Goal: Task Accomplishment & Management: Complete application form

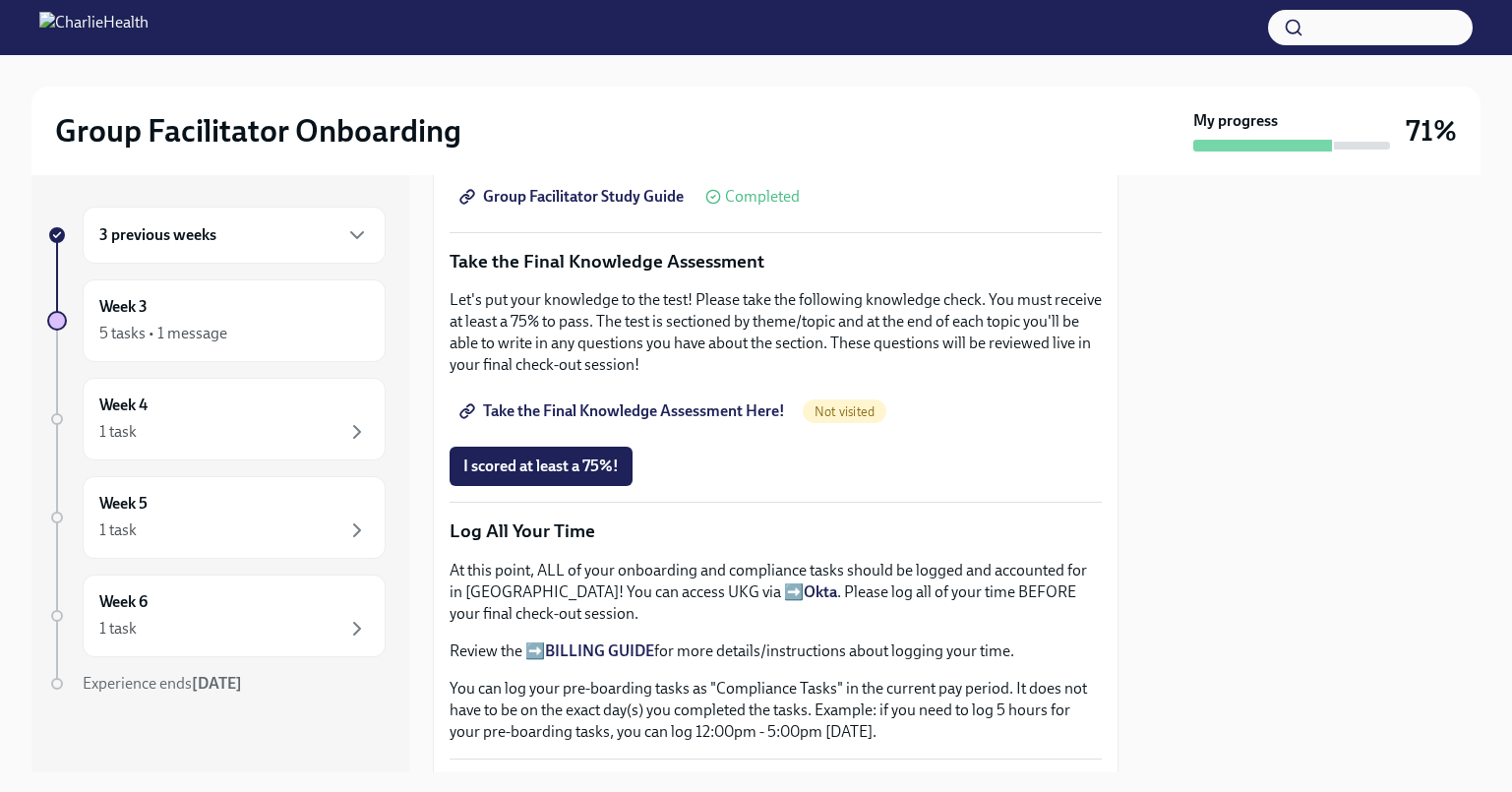
scroll to position [1776, 0]
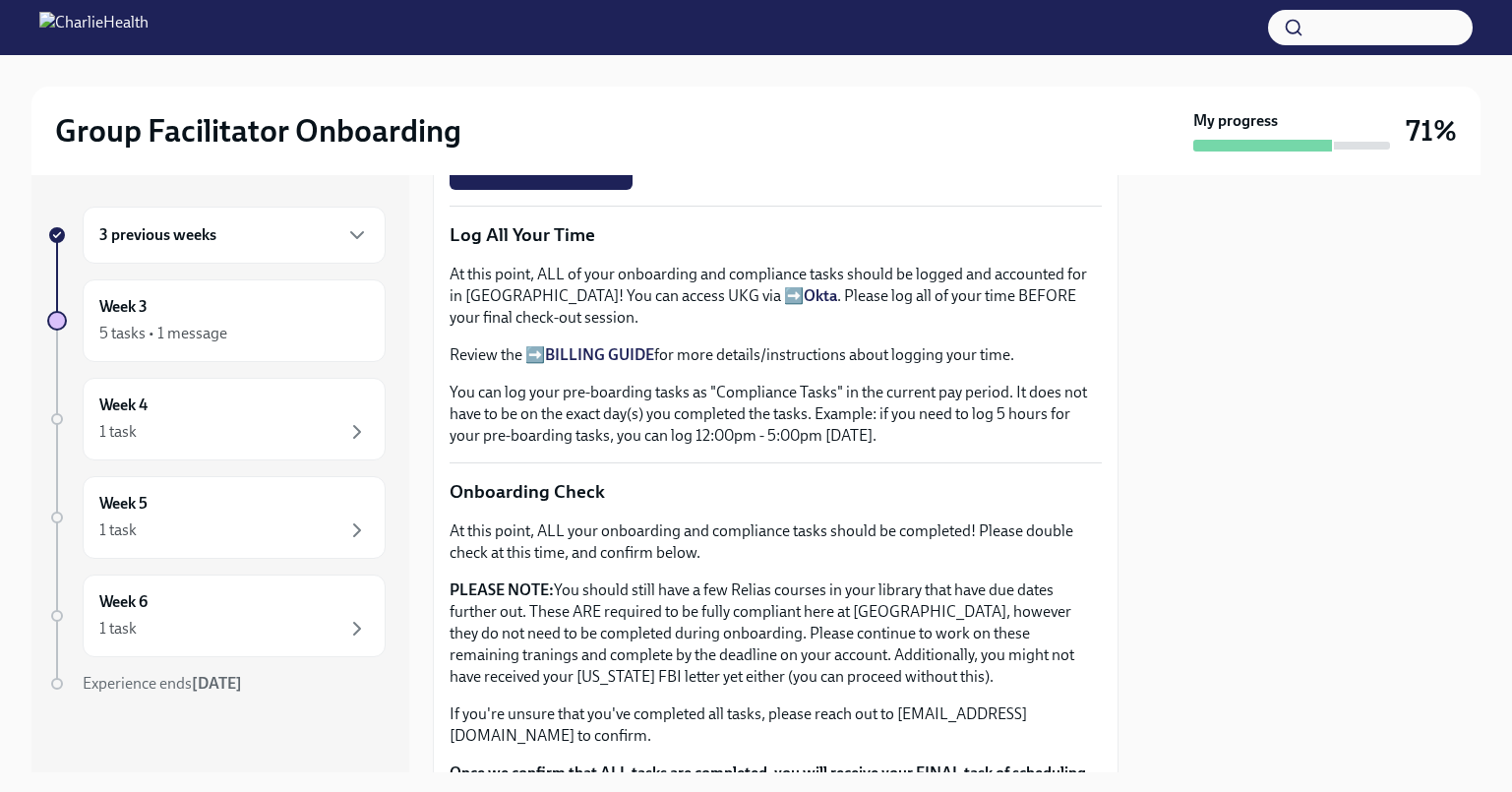
click at [612, 125] on span "Take the Final Knowledge Assessment Here!" at bounding box center [624, 115] width 322 height 20
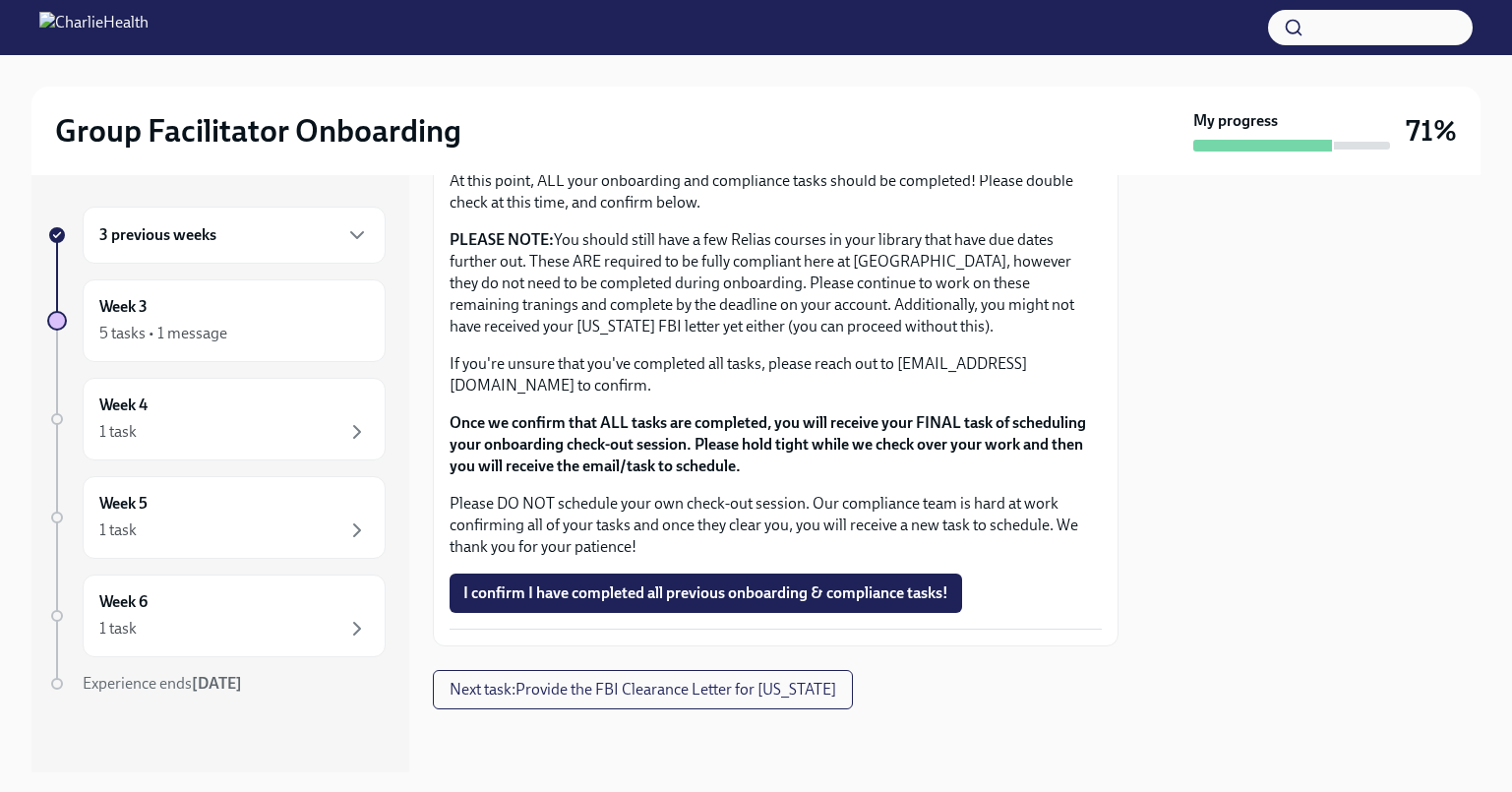
scroll to position [1580, 0]
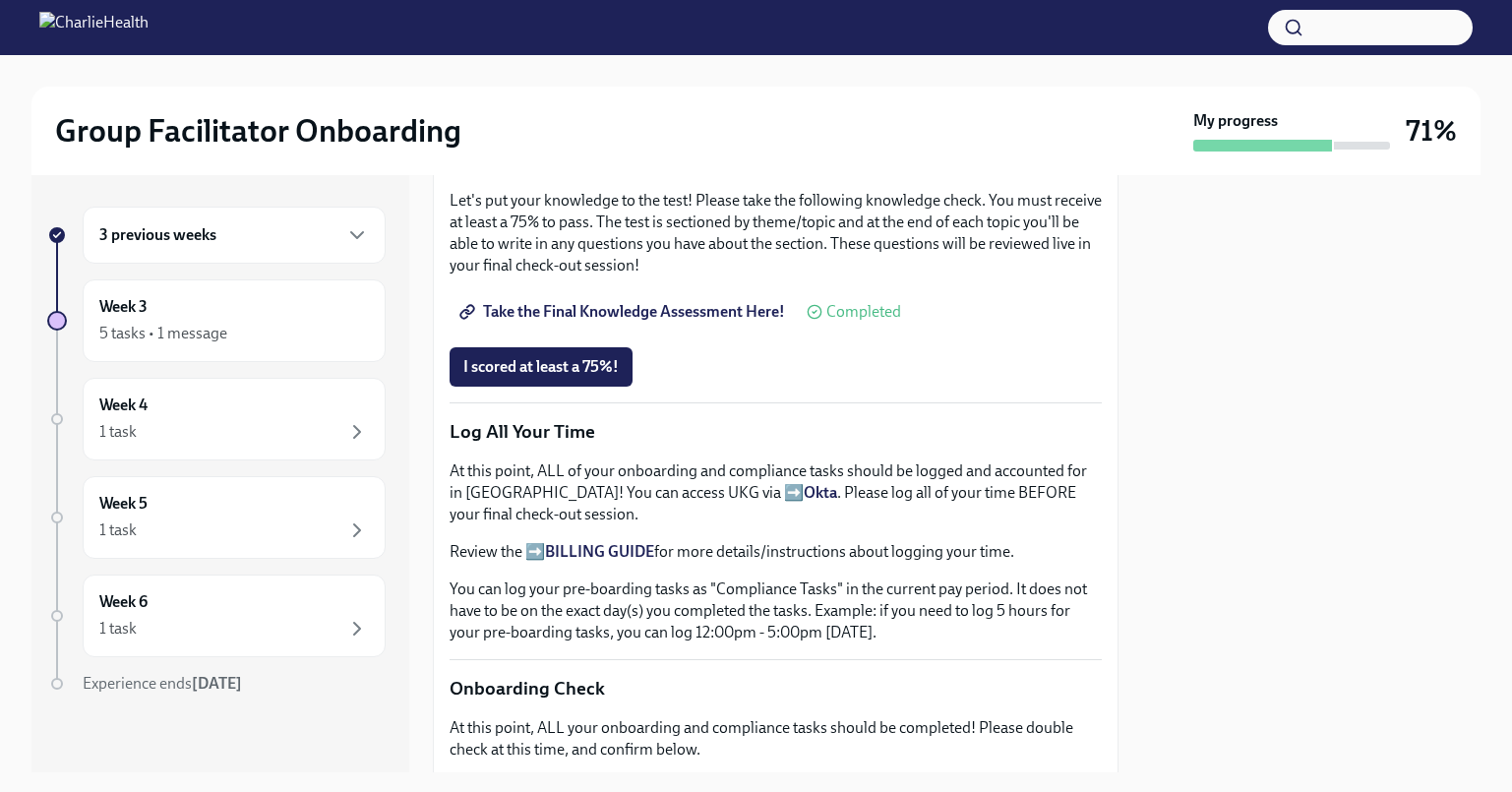
click at [608, 108] on span "Group Facilitator Study Guide" at bounding box center [573, 98] width 220 height 20
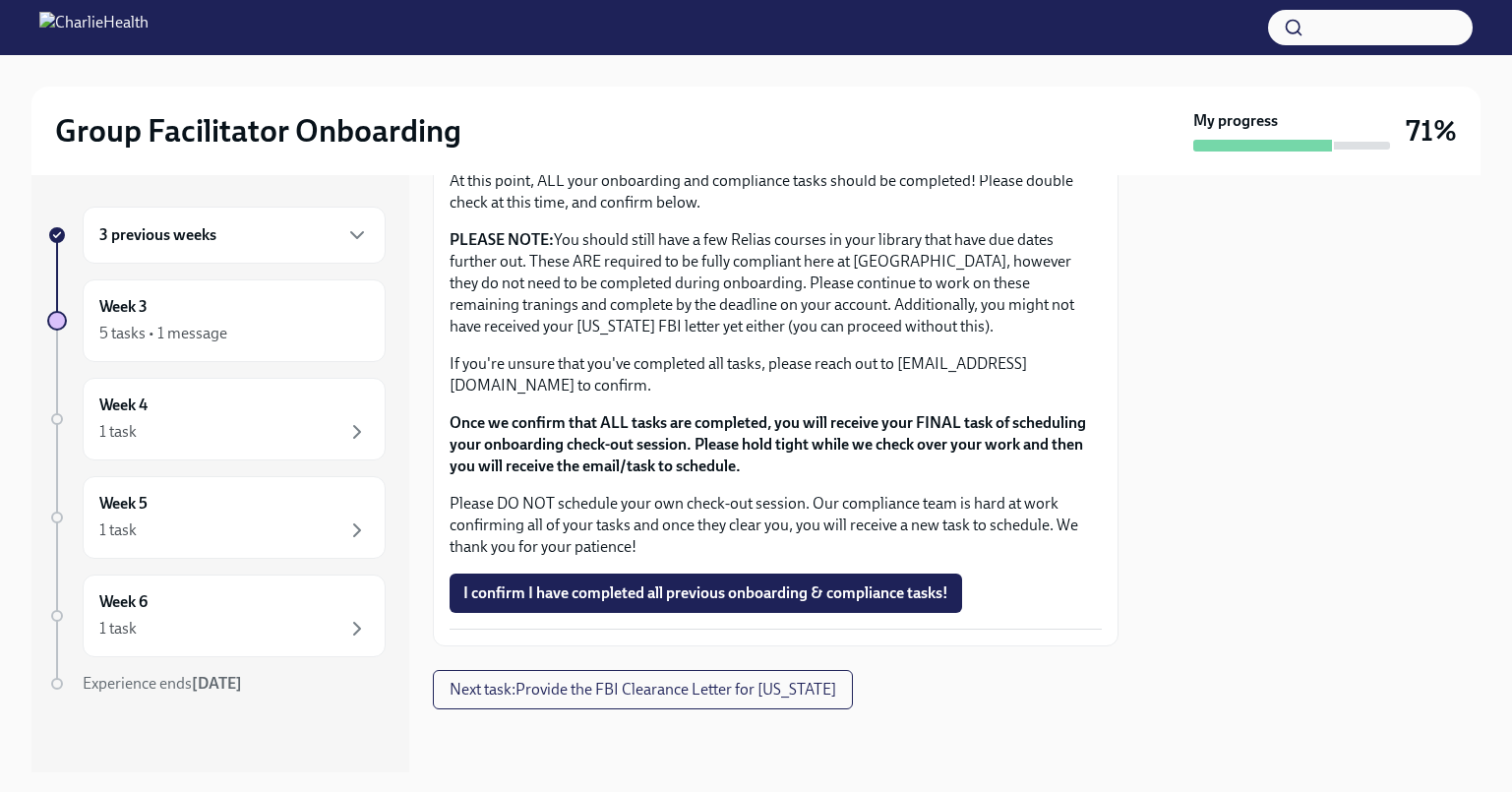
scroll to position [2390, 0]
click at [691, 280] on p "PLEASE NOTE: You should still have a few Relias courses in your library that ha…" at bounding box center [775, 283] width 652 height 108
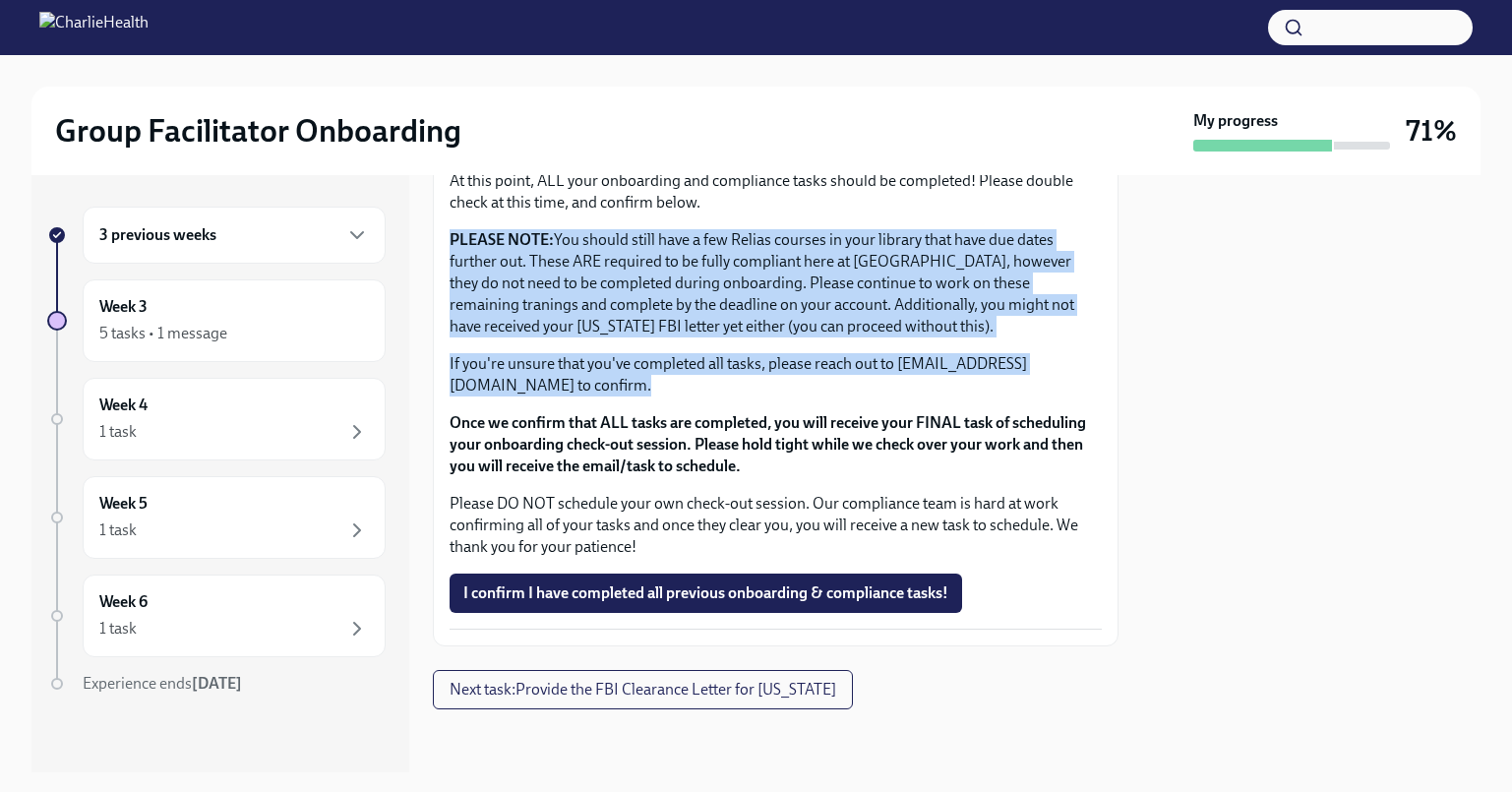
drag, startPoint x: 691, startPoint y: 280, endPoint x: 884, endPoint y: 386, distance: 220.2
click at [884, 386] on div "At this point, ALL your onboarding and compliance tasks should be completed! Pl…" at bounding box center [775, 364] width 652 height 388
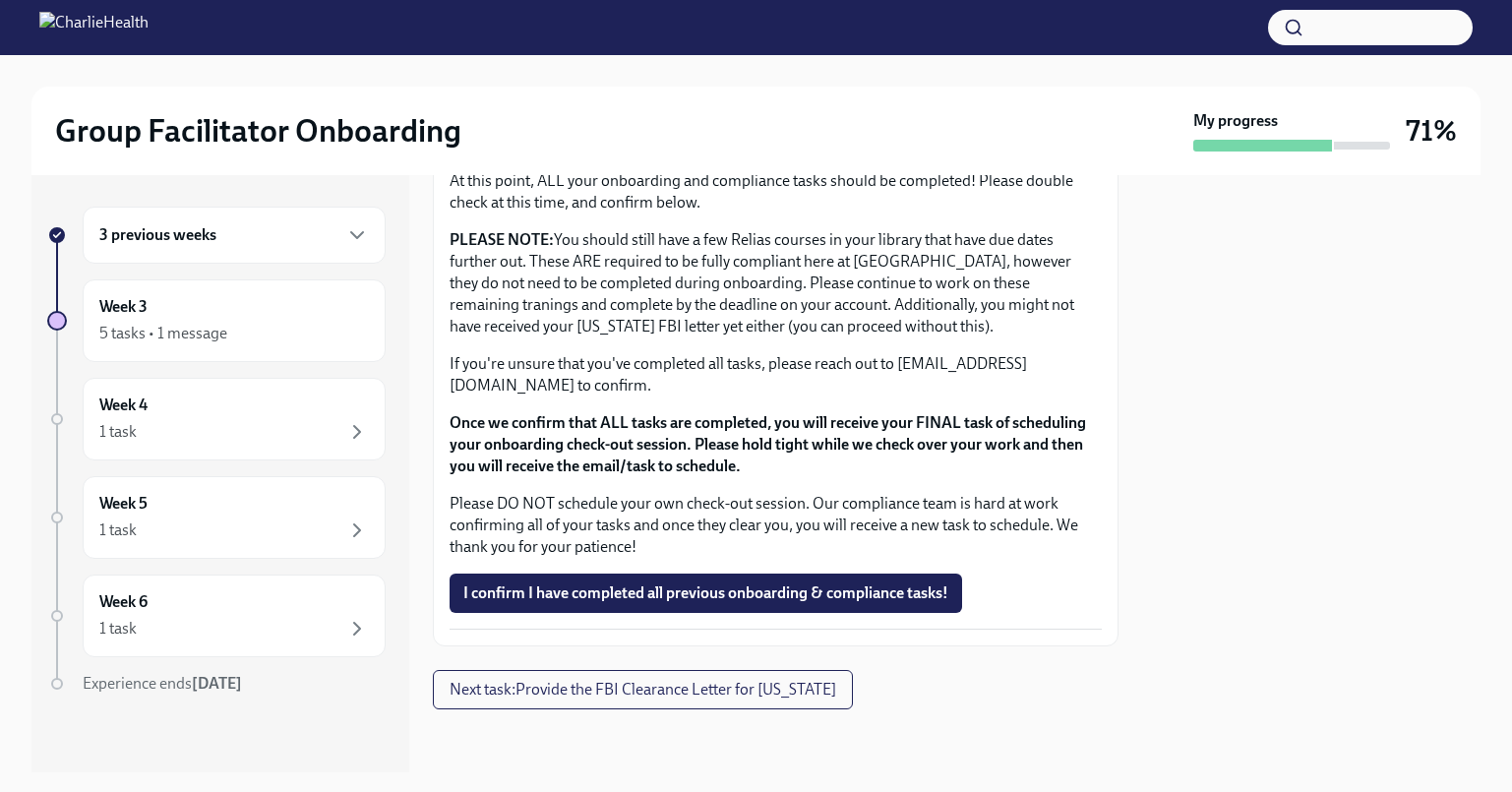
scroll to position [2424, 0]
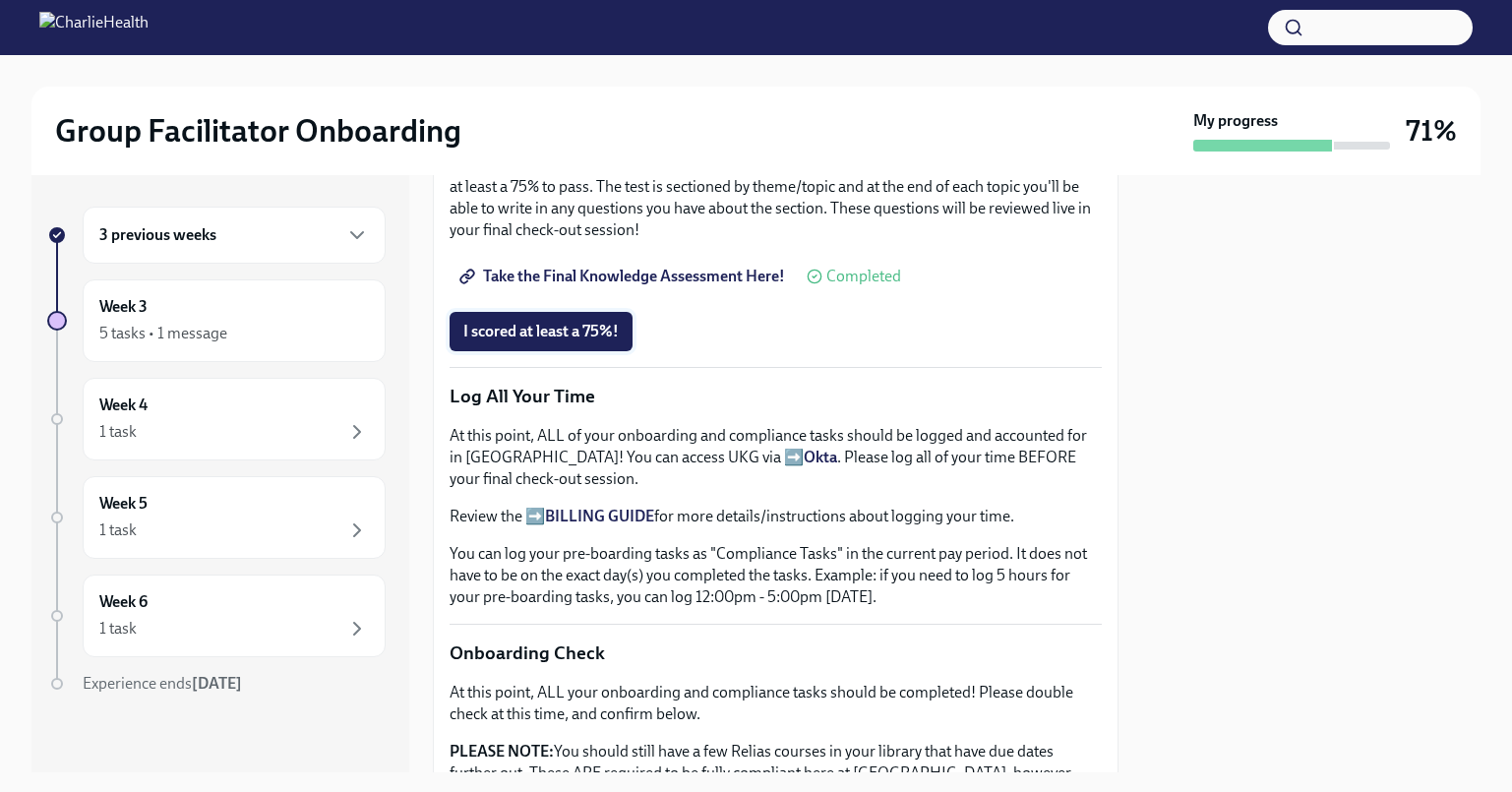
click at [536, 351] on button "I scored at least a 75%!" at bounding box center [541, 331] width 183 height 39
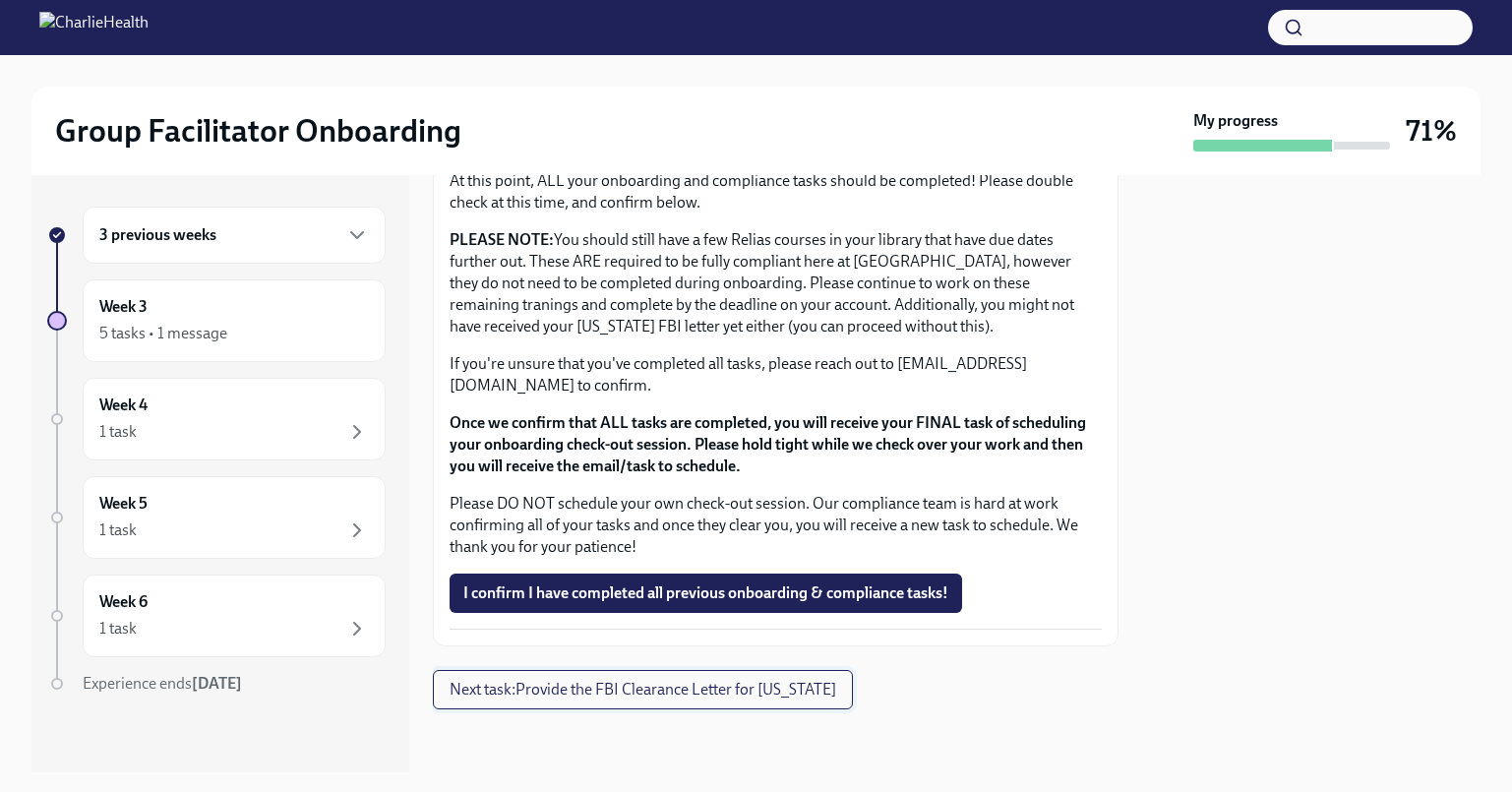
click at [607, 688] on span "Next task : Provide the FBI Clearance Letter for [US_STATE]" at bounding box center [643, 689] width 387 height 20
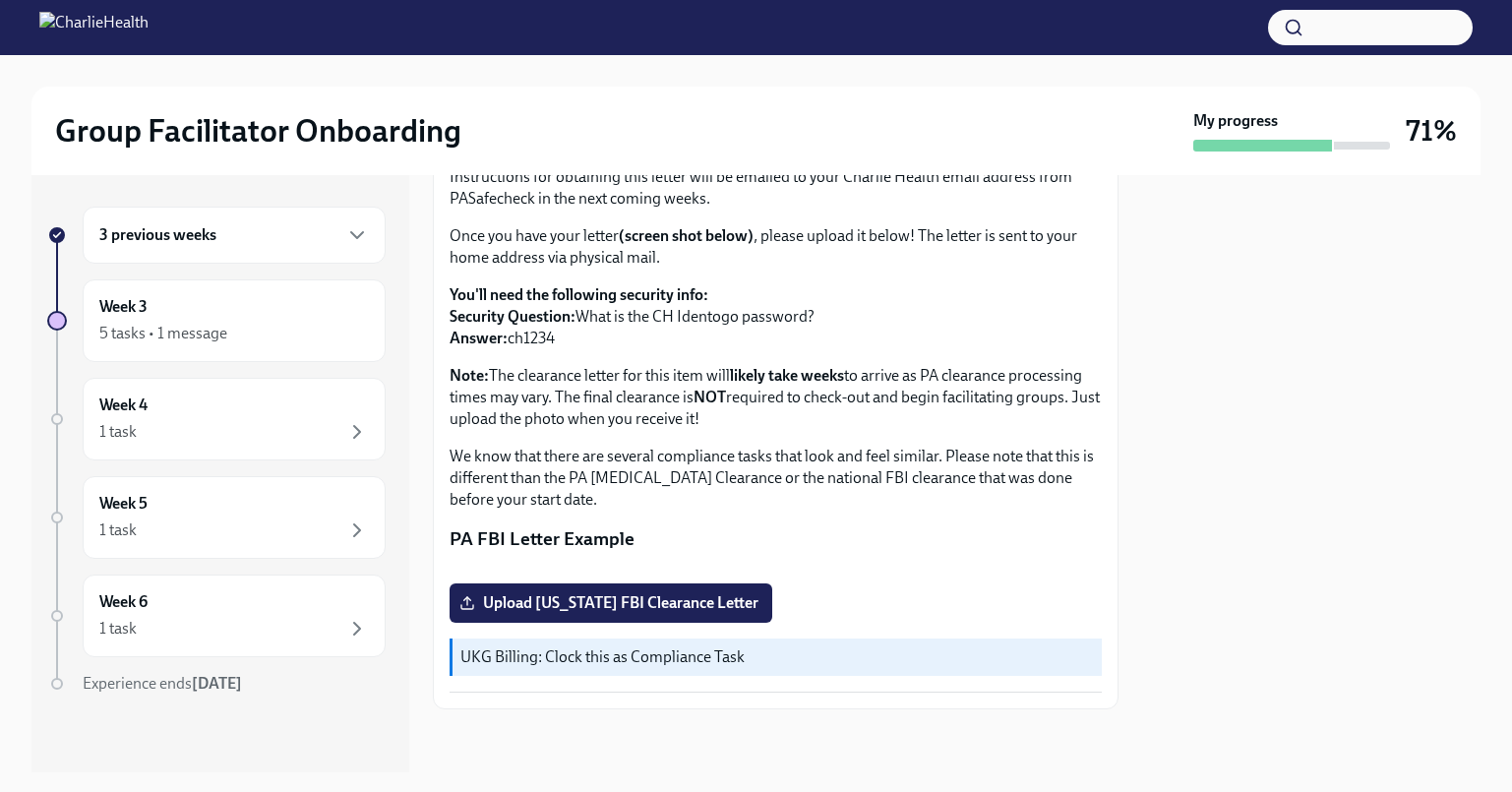
scroll to position [354, 0]
click at [199, 320] on div "Week 3 5 tasks • 1 message" at bounding box center [234, 321] width 269 height 49
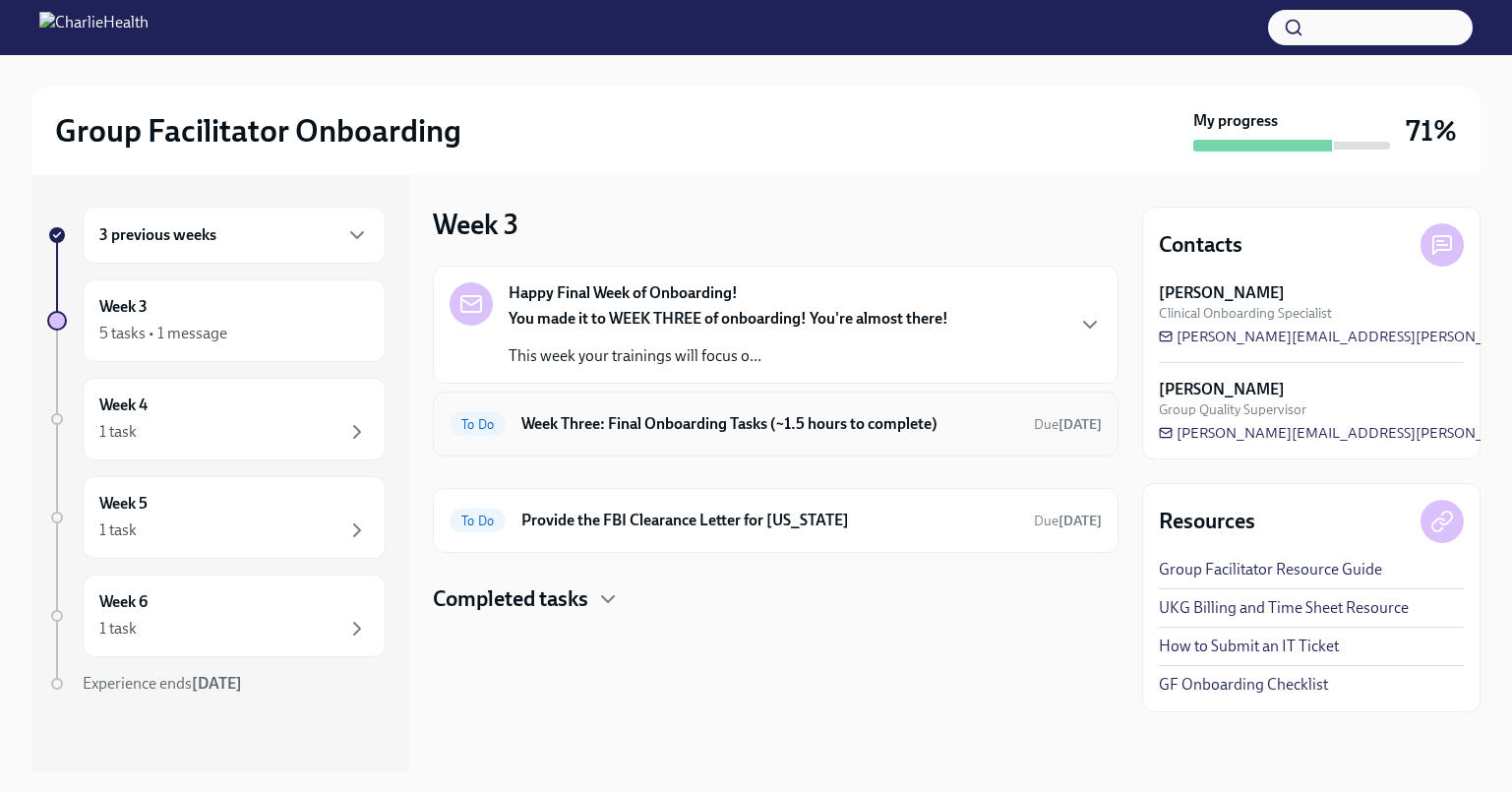
click at [691, 453] on div "To Do Week Three: Final Onboarding Tasks (~1.5 hours to complete) Due [DATE]" at bounding box center [775, 424] width 685 height 65
click at [688, 431] on h6 "Week Three: Final Onboarding Tasks (~1.5 hours to complete)" at bounding box center [770, 424] width 497 height 22
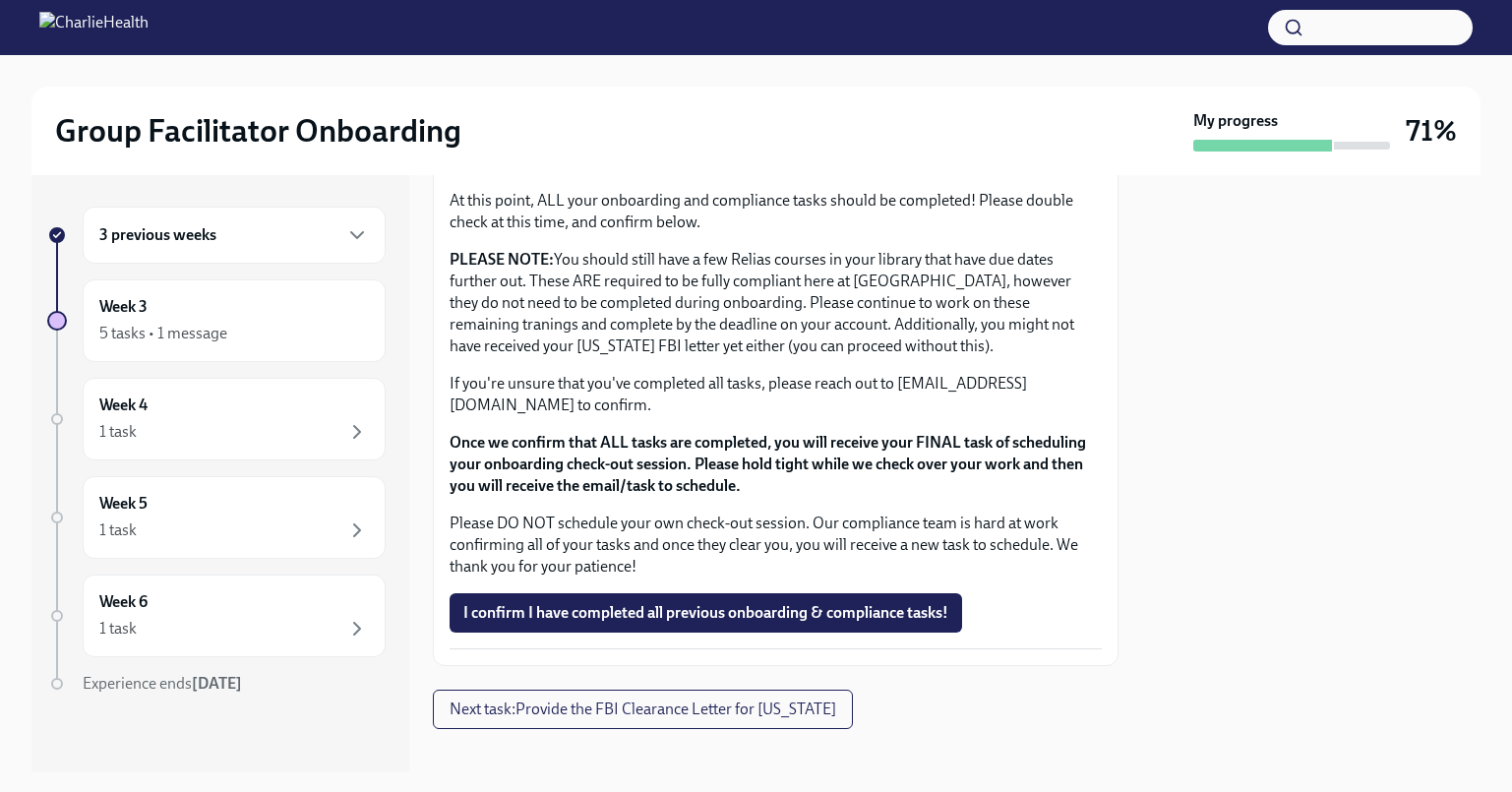
scroll to position [1654, 0]
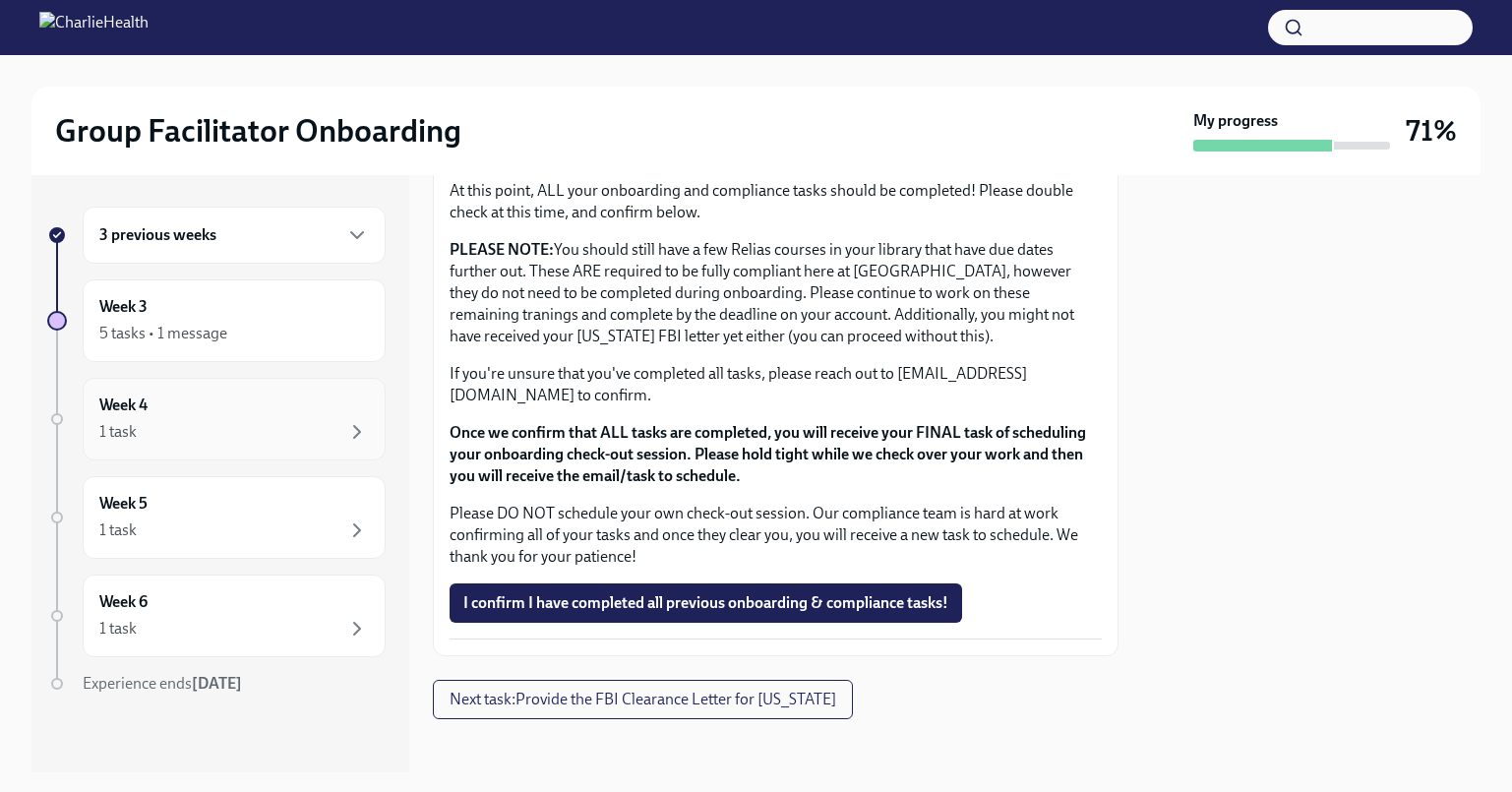
click at [205, 422] on div "1 task" at bounding box center [234, 432] width 269 height 24
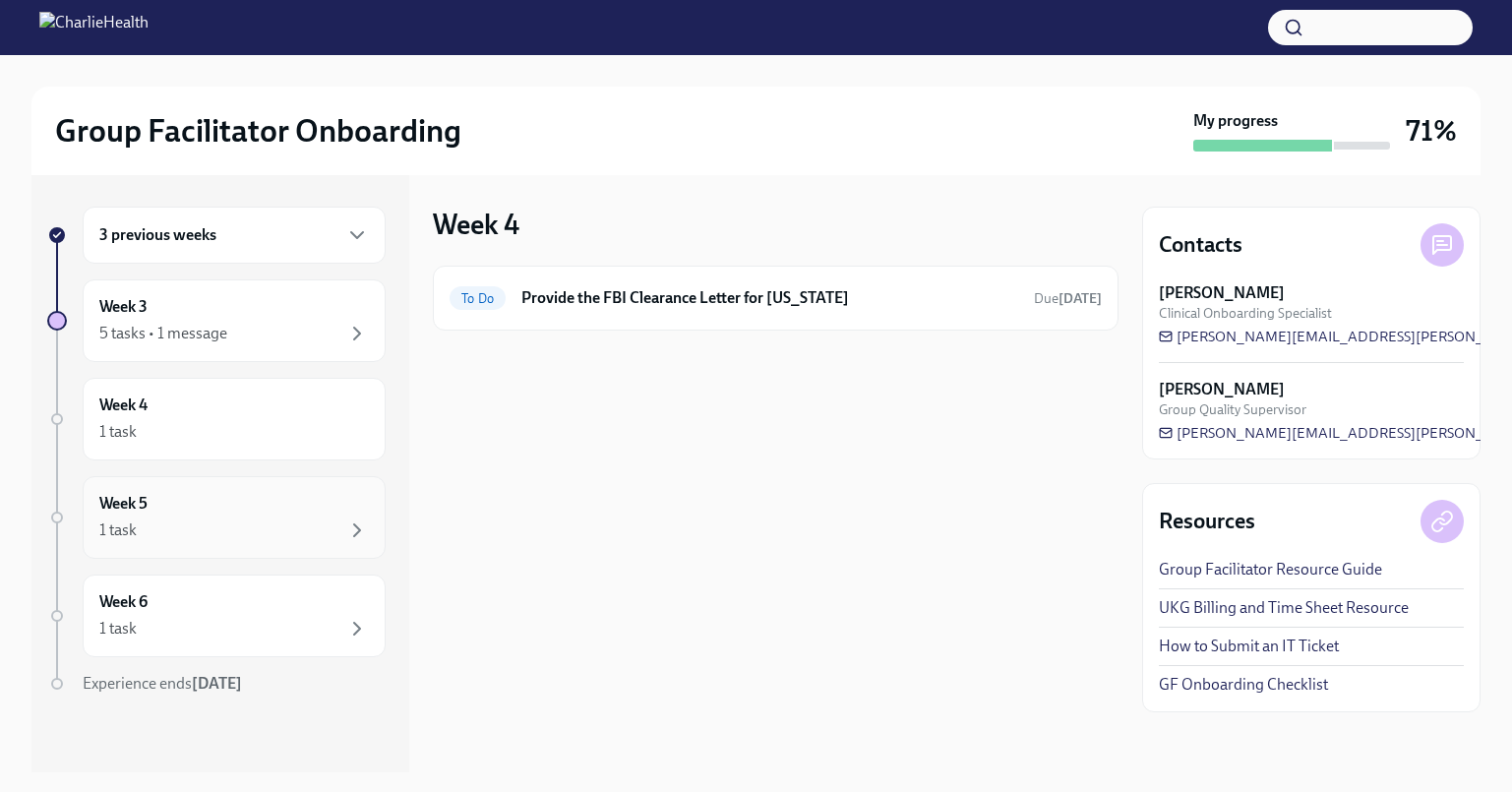
click at [205, 504] on div "Week 5 1 task" at bounding box center [234, 518] width 269 height 49
click at [173, 521] on div "1 task" at bounding box center [234, 531] width 269 height 24
click at [190, 422] on div "1 task" at bounding box center [234, 432] width 269 height 24
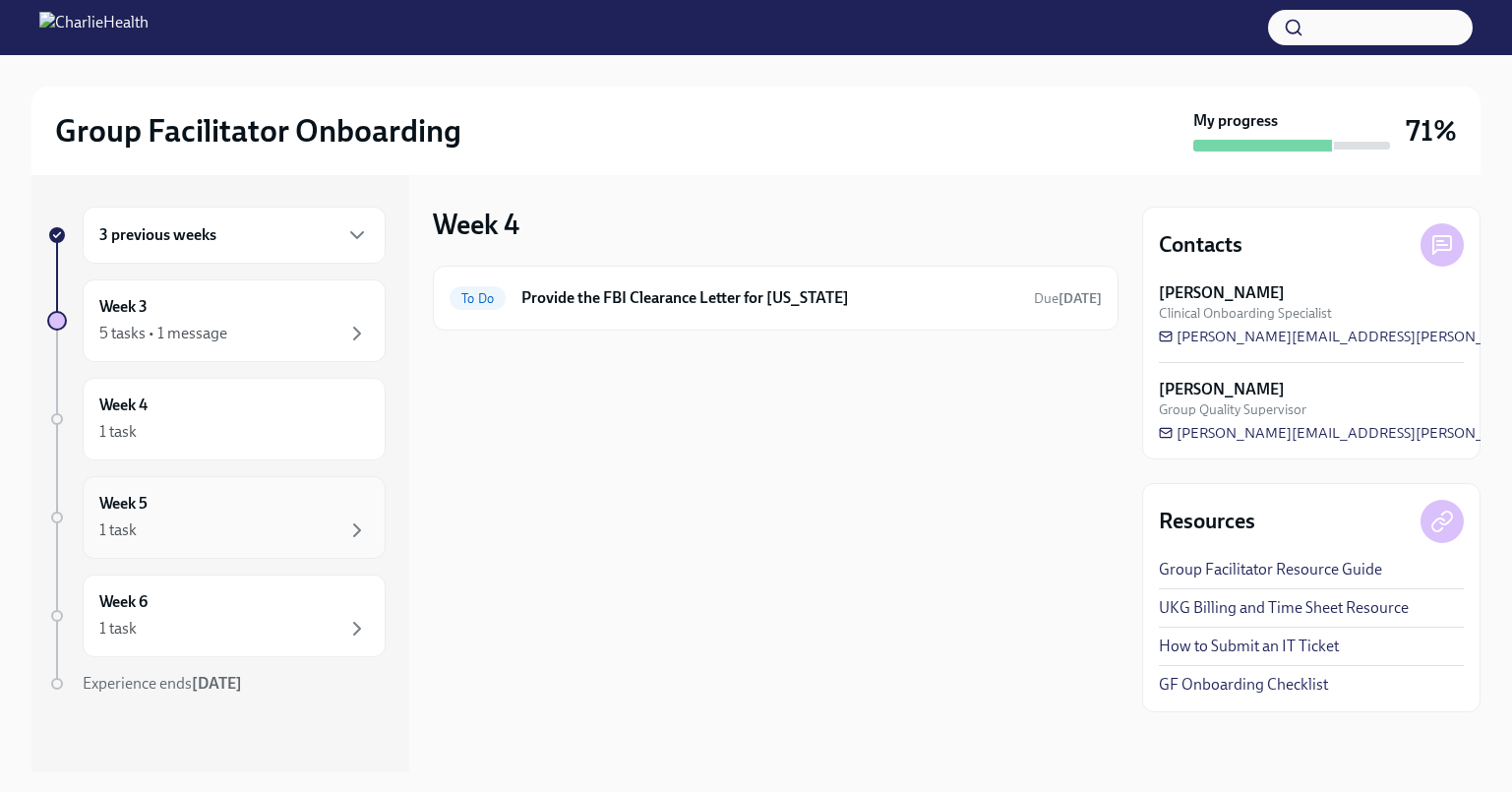
click at [192, 540] on div "1 task" at bounding box center [234, 531] width 269 height 24
click at [216, 621] on div "1 task" at bounding box center [234, 628] width 269 height 24
click at [187, 307] on div "Week 3 5 tasks • 1 message" at bounding box center [234, 321] width 269 height 49
